Goal: Communication & Community: Share content

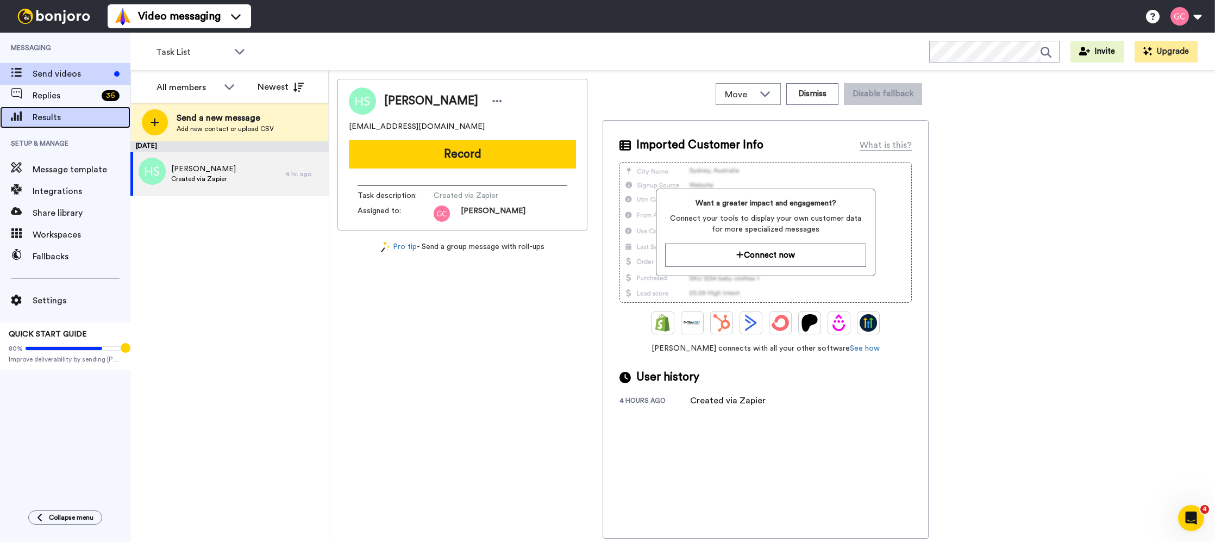
click at [84, 116] on span "Results" at bounding box center [82, 117] width 98 height 13
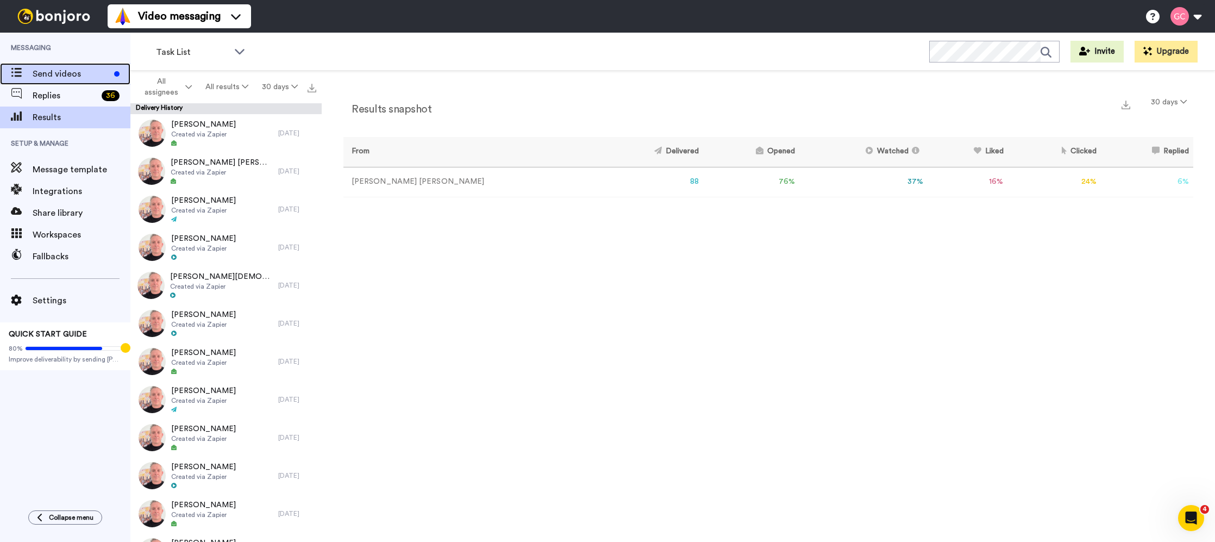
click at [87, 84] on div "Send videos" at bounding box center [65, 74] width 130 height 22
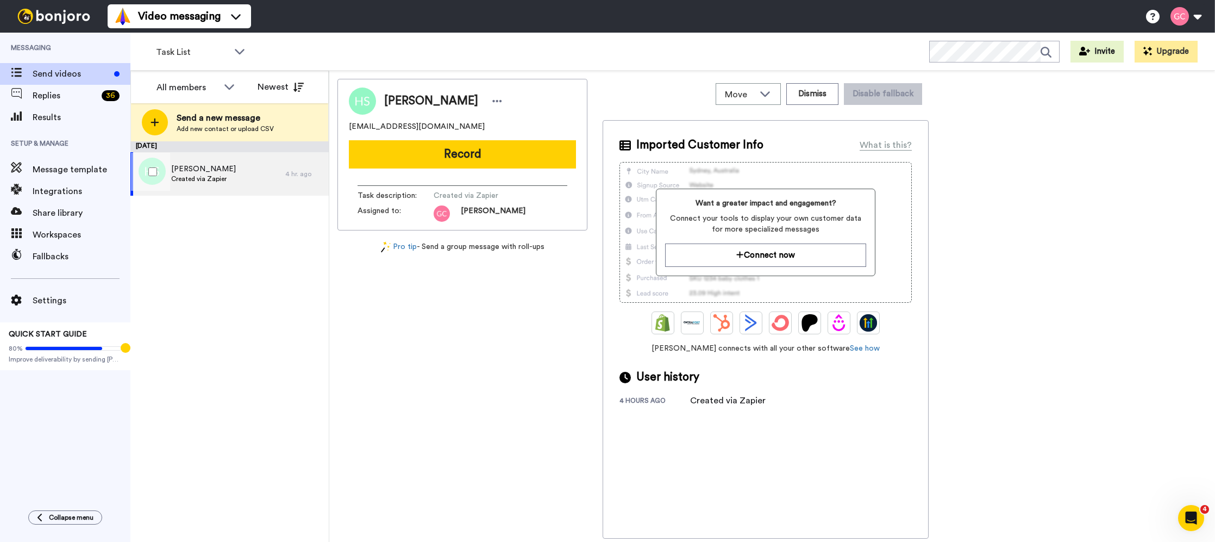
click at [238, 160] on div "Hector Sanchez Created via Zapier" at bounding box center [207, 173] width 155 height 43
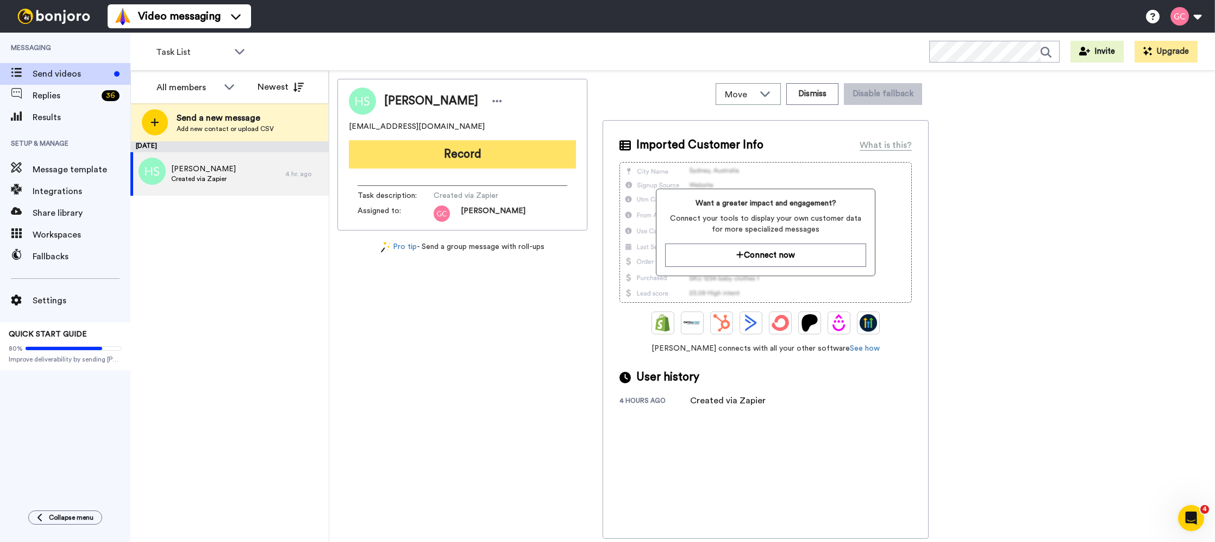
click at [443, 162] on button "Record" at bounding box center [462, 154] width 227 height 28
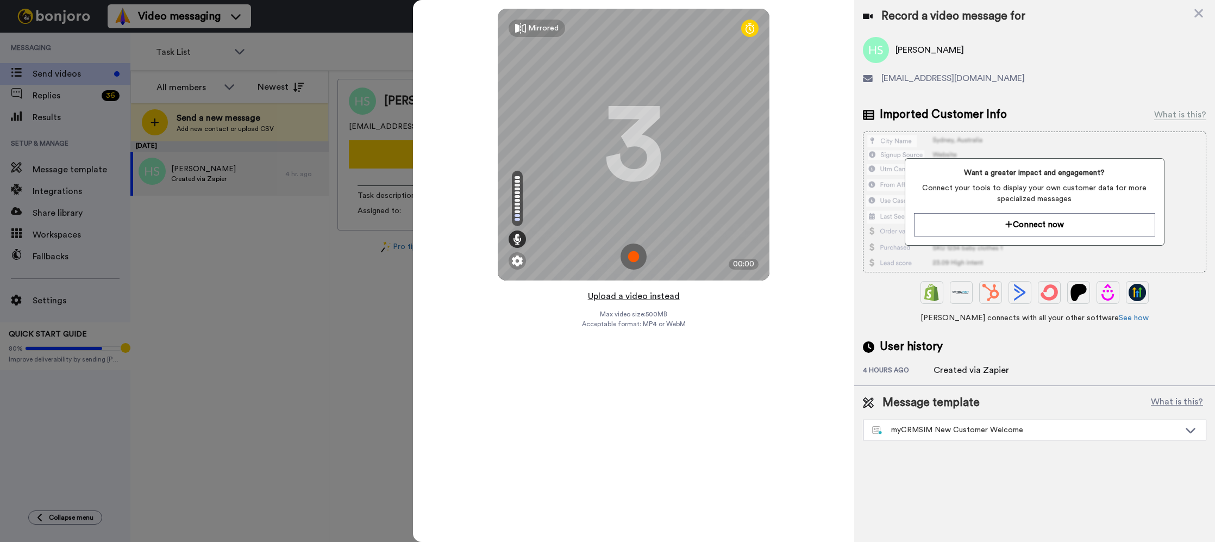
click at [652, 297] on button "Upload a video instead" at bounding box center [634, 296] width 98 height 14
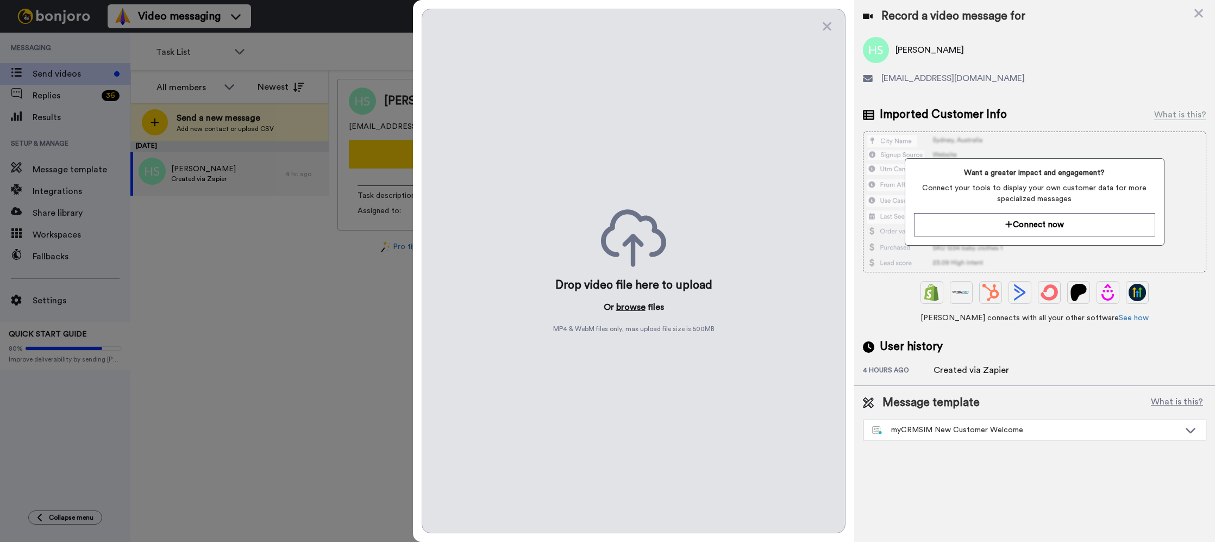
click at [636, 310] on button "browse" at bounding box center [630, 306] width 29 height 13
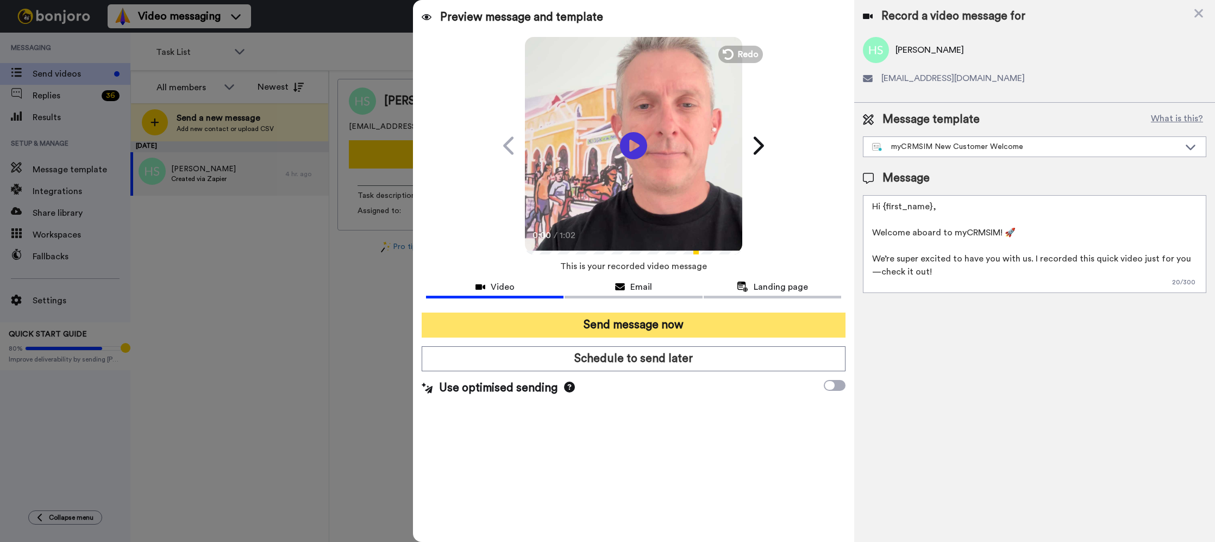
click at [769, 327] on button "Send message now" at bounding box center [634, 324] width 424 height 25
